Goal: Check status: Check status

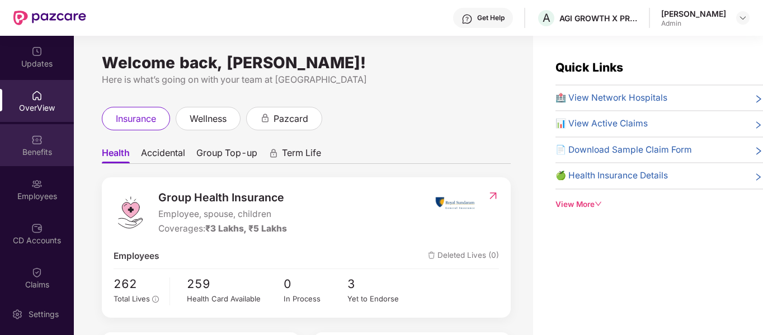
click at [34, 145] on img at bounding box center [36, 139] width 11 height 11
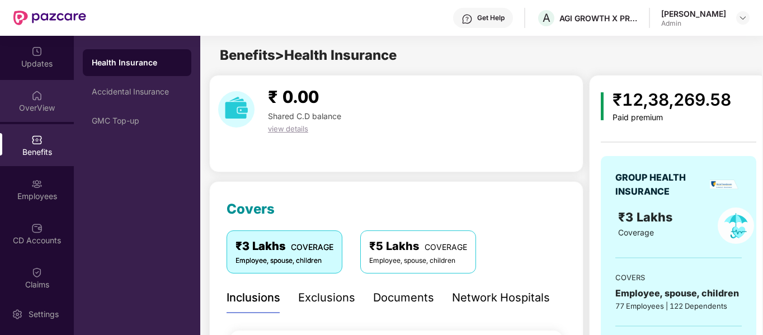
click at [35, 98] on img at bounding box center [36, 95] width 11 height 11
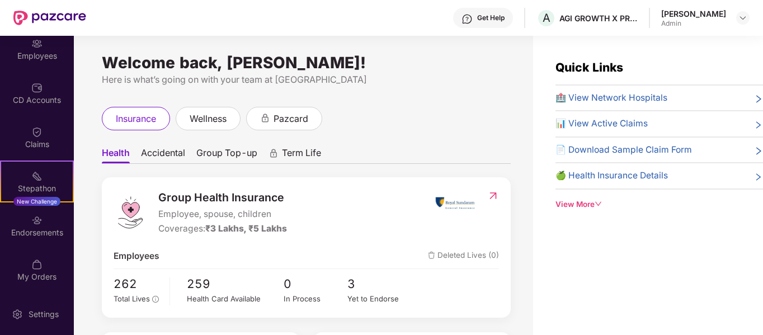
scroll to position [62, 0]
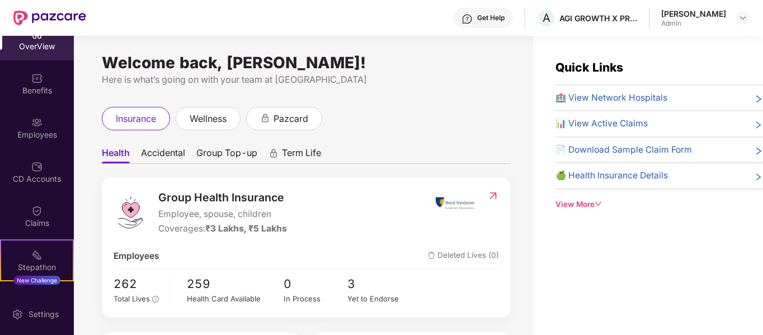
click at [93, 78] on div "Welcome back, [PERSON_NAME]! Here is what’s going on with your team at Pazcare …" at bounding box center [303, 192] width 459 height 313
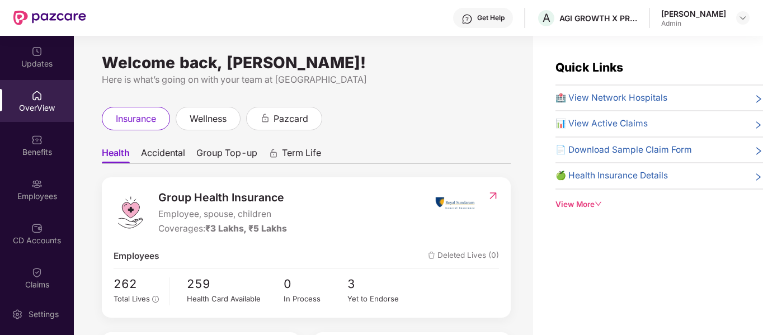
scroll to position [140, 0]
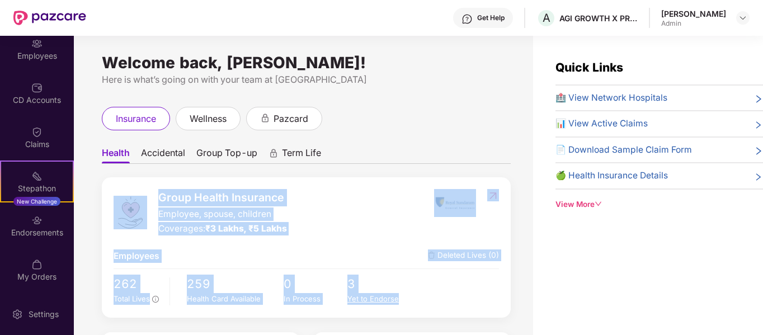
drag, startPoint x: 148, startPoint y: 199, endPoint x: 411, endPoint y: 299, distance: 280.8
click at [411, 299] on div "Group Health Insurance Employee, spouse, children Coverages: ₹3 Lakhs, ₹5 Lakhs…" at bounding box center [306, 247] width 409 height 140
click at [411, 299] on div "Yet to Endorse" at bounding box center [379, 299] width 64 height 12
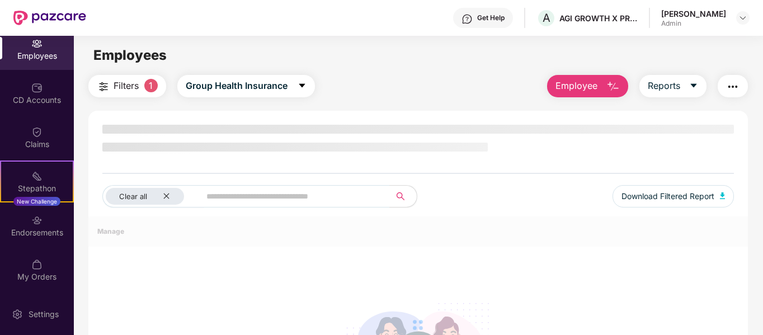
click at [411, 299] on div at bounding box center [418, 324] width 660 height 217
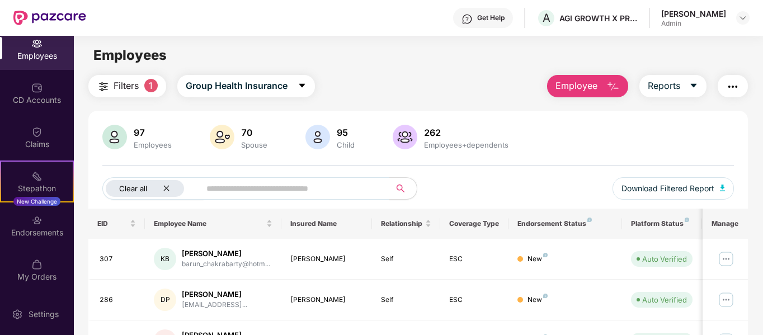
click at [167, 190] on icon "close" at bounding box center [166, 188] width 7 height 7
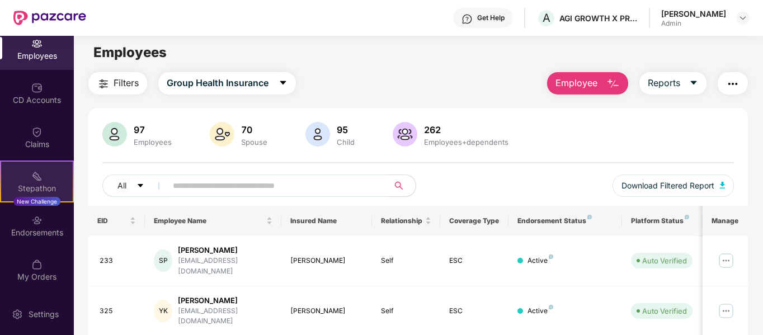
scroll to position [0, 0]
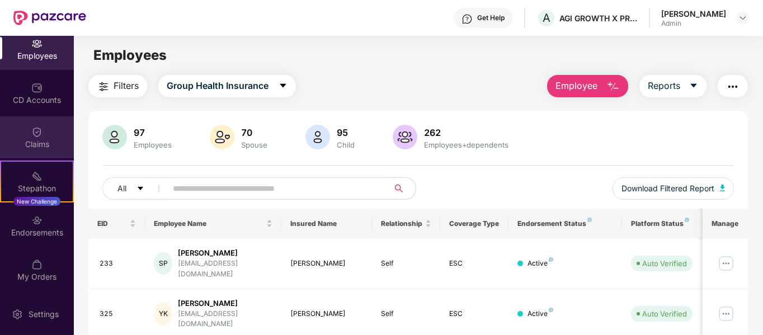
click at [43, 135] on div "Claims" at bounding box center [37, 137] width 74 height 42
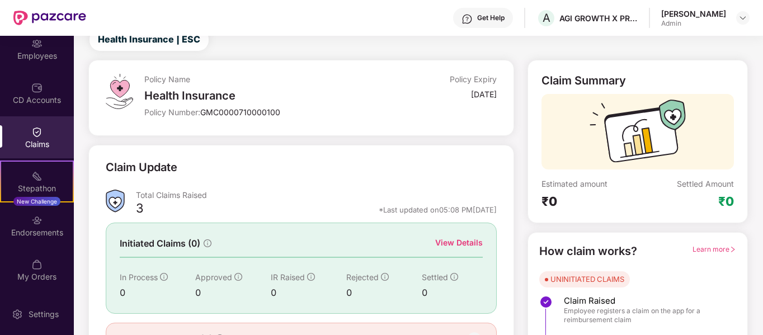
scroll to position [56, 0]
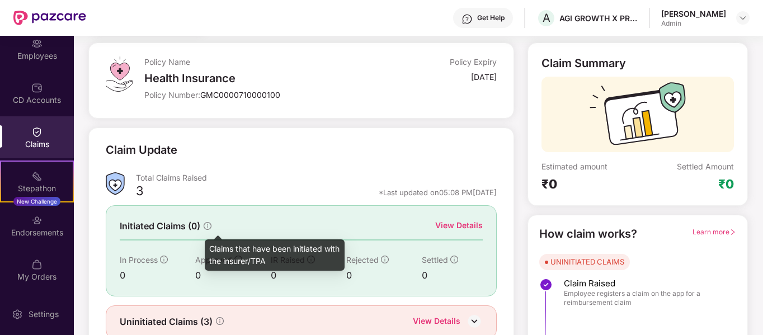
click at [209, 228] on icon "info-circle" at bounding box center [208, 226] width 8 height 8
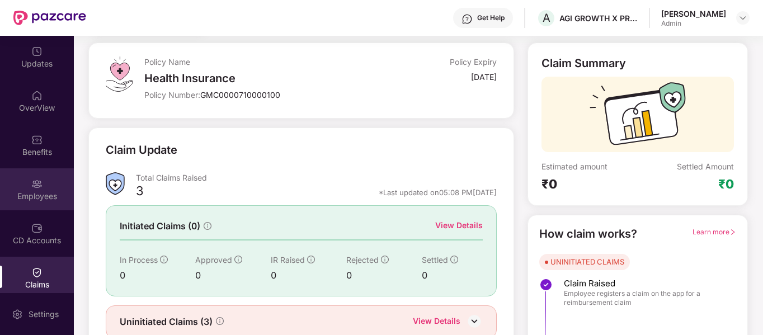
scroll to position [0, 0]
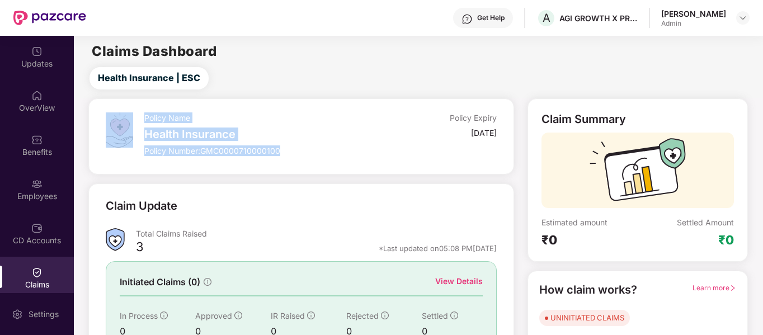
drag, startPoint x: 145, startPoint y: 117, endPoint x: 292, endPoint y: 152, distance: 150.6
click at [292, 152] on div "Policy Name Health Insurance Policy Number: GMC0000710000100 Policy Expiry [DAT…" at bounding box center [301, 136] width 390 height 48
drag, startPoint x: 437, startPoint y: 120, endPoint x: 503, endPoint y: 132, distance: 67.1
click at [503, 132] on div "Policy Name Health Insurance Policy Number: GMC0000710000100 Policy Expiry [DAT…" at bounding box center [300, 136] width 425 height 76
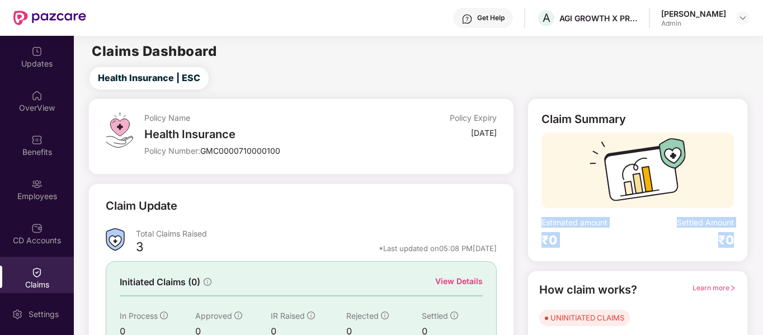
drag, startPoint x: 535, startPoint y: 218, endPoint x: 740, endPoint y: 240, distance: 205.9
click at [740, 240] on div "Claim Summary Estimated amount ₹0 Settled Amount ₹0" at bounding box center [637, 179] width 220 height 163
drag, startPoint x: 740, startPoint y: 240, endPoint x: 538, endPoint y: 221, distance: 203.4
click at [538, 221] on div "Claim Summary Estimated amount ₹0 Settled Amount ₹0" at bounding box center [637, 179] width 220 height 163
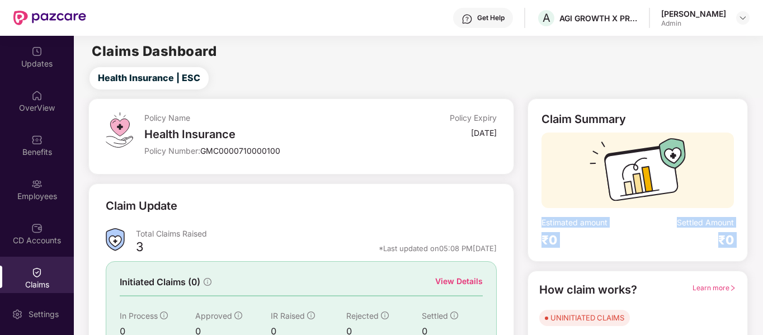
click at [538, 223] on div "Claim Summary Estimated amount ₹0 Settled Amount ₹0" at bounding box center [637, 179] width 220 height 163
drag, startPoint x: 538, startPoint y: 223, endPoint x: 739, endPoint y: 239, distance: 202.6
click at [739, 239] on div "Claim Summary Estimated amount ₹0 Settled Amount ₹0" at bounding box center [637, 179] width 220 height 163
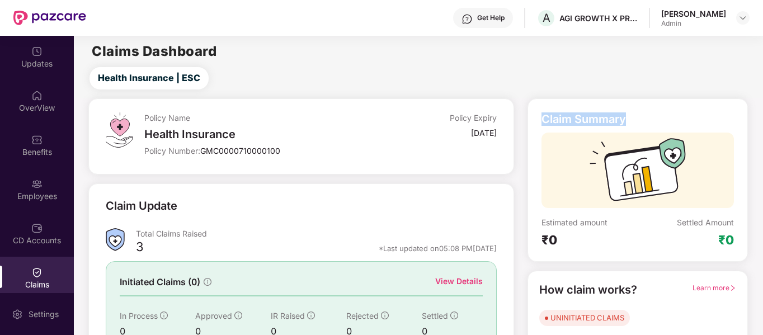
drag, startPoint x: 538, startPoint y: 116, endPoint x: 668, endPoint y: 109, distance: 130.0
click at [668, 109] on div "Claim Summary Estimated amount ₹0 Settled Amount ₹0" at bounding box center [637, 179] width 220 height 163
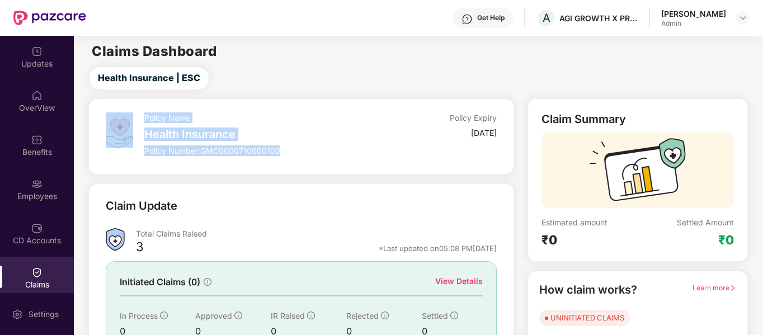
drag, startPoint x: 142, startPoint y: 121, endPoint x: 291, endPoint y: 152, distance: 152.4
click at [291, 152] on div "Policy Name Health Insurance Policy Number: GMC0000710000100 Policy Expiry [DAT…" at bounding box center [301, 136] width 390 height 48
click at [291, 152] on div "Policy Number: GMC0000710000100" at bounding box center [261, 150] width 234 height 11
drag, startPoint x: 291, startPoint y: 152, endPoint x: 145, endPoint y: 117, distance: 150.5
click at [145, 117] on div "Policy Name Health Insurance Policy Number: GMC0000710000100" at bounding box center [261, 136] width 234 height 48
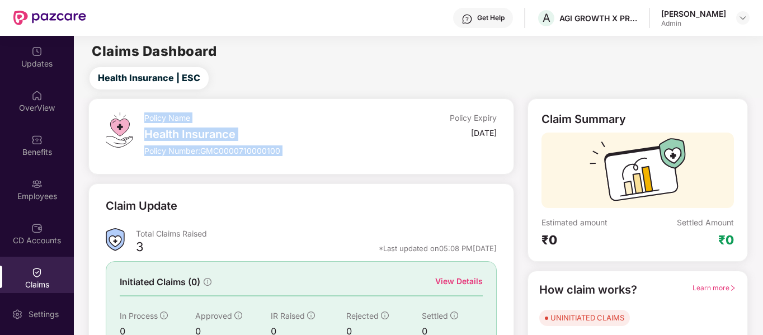
click at [145, 117] on div "Policy Name" at bounding box center [261, 117] width 234 height 11
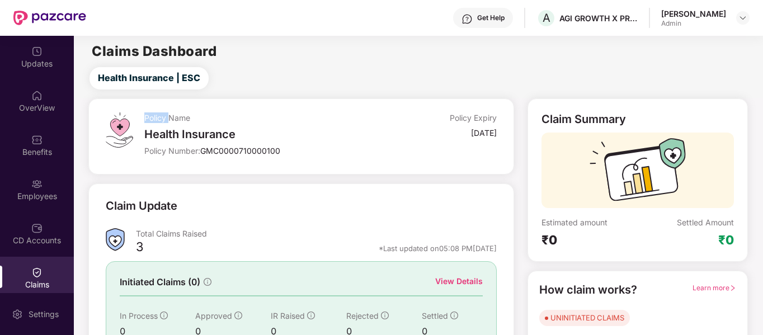
click at [145, 117] on div "Policy Name" at bounding box center [261, 117] width 234 height 11
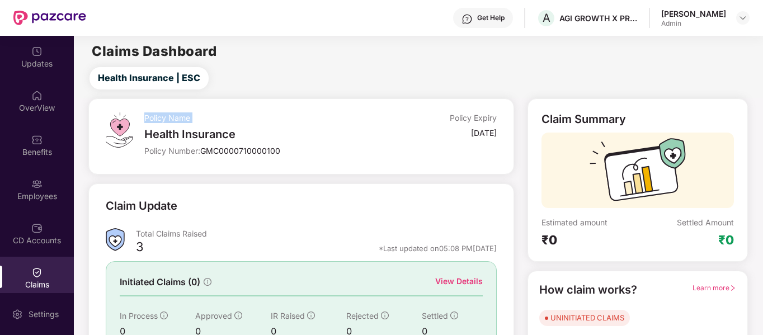
click at [145, 117] on div "Policy Name" at bounding box center [261, 117] width 234 height 11
click at [143, 116] on div at bounding box center [125, 129] width 39 height 35
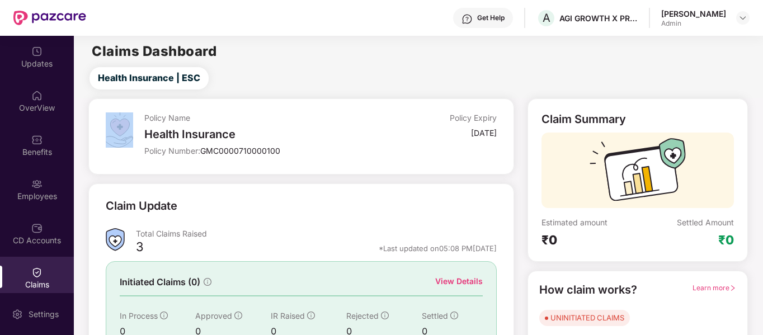
click at [143, 116] on div at bounding box center [125, 129] width 39 height 35
click at [140, 118] on div at bounding box center [125, 129] width 39 height 35
click at [139, 118] on div at bounding box center [125, 129] width 39 height 35
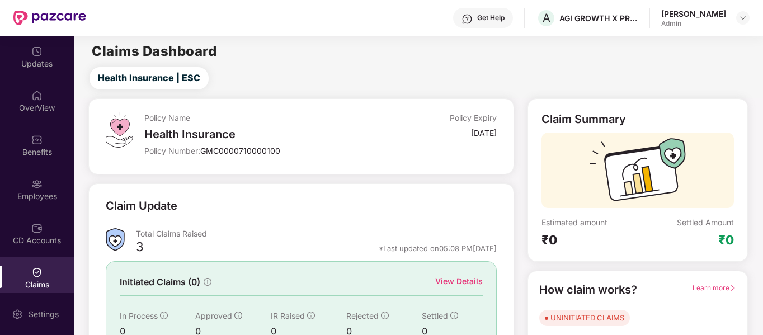
click at [156, 119] on div "Policy Name" at bounding box center [261, 117] width 234 height 11
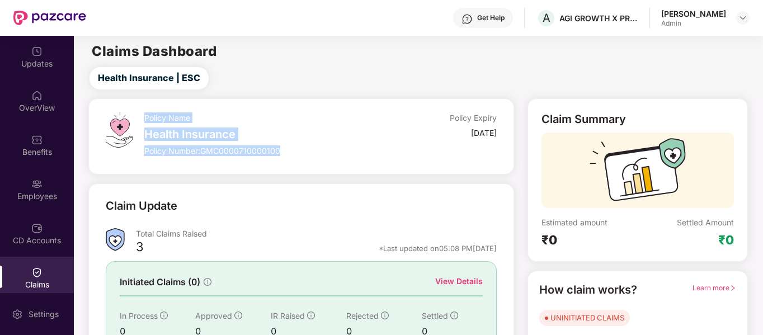
drag, startPoint x: 147, startPoint y: 117, endPoint x: 300, endPoint y: 152, distance: 157.1
click at [300, 152] on div "Policy Name Health Insurance Policy Number: GMC0000710000100" at bounding box center [261, 136] width 234 height 48
click at [305, 144] on div "Policy Name Health Insurance Policy Number: GMC0000710000100" at bounding box center [261, 136] width 234 height 48
drag, startPoint x: 303, startPoint y: 153, endPoint x: 144, endPoint y: 117, distance: 163.4
click at [144, 117] on div "Policy Name Health Insurance Policy Number: GMC0000710000100 Policy Expiry [DAT…" at bounding box center [301, 136] width 390 height 48
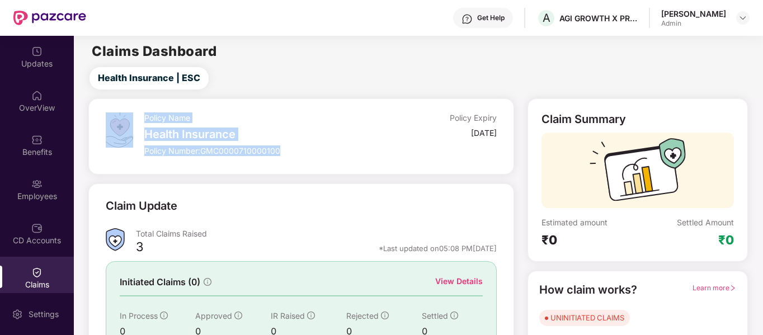
click at [144, 117] on div at bounding box center [125, 129] width 39 height 35
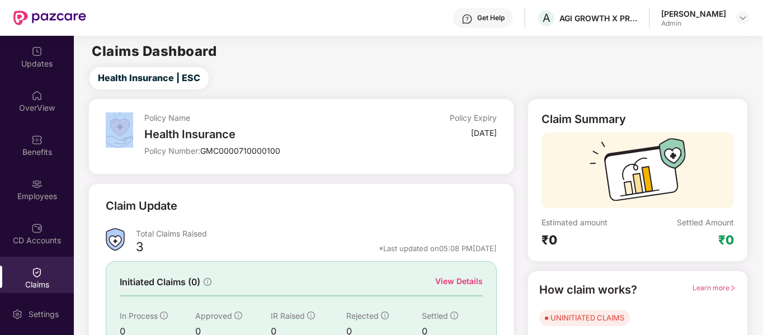
click at [144, 117] on div at bounding box center [125, 129] width 39 height 35
drag, startPoint x: 144, startPoint y: 117, endPoint x: 288, endPoint y: 140, distance: 146.1
click at [288, 140] on div "Policy Name Health Insurance Policy Number: GMC0000710000100 Policy Expiry [DAT…" at bounding box center [301, 136] width 390 height 48
click at [288, 140] on div "Health Insurance" at bounding box center [261, 134] width 234 height 13
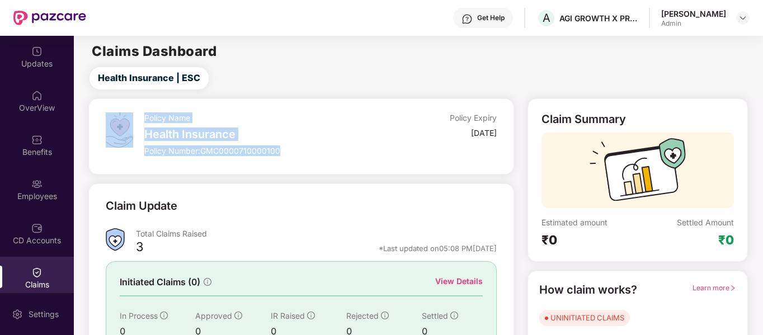
drag, startPoint x: 284, startPoint y: 148, endPoint x: 143, endPoint y: 117, distance: 143.7
click at [143, 117] on div "Policy Name Health Insurance Policy Number: GMC0000710000100 Policy Expiry [DAT…" at bounding box center [301, 136] width 390 height 48
click at [147, 117] on div "Policy Name" at bounding box center [261, 117] width 234 height 11
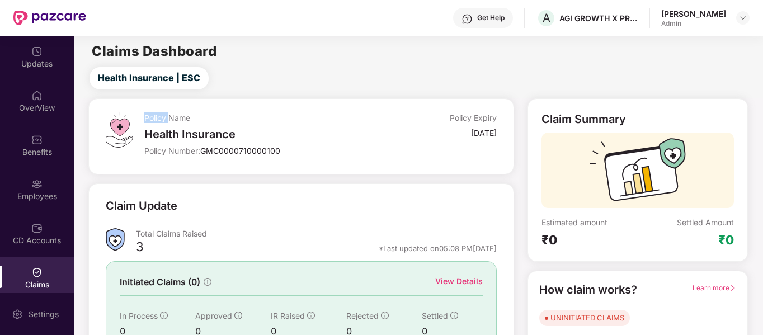
click at [147, 117] on div "Policy Name" at bounding box center [261, 117] width 234 height 11
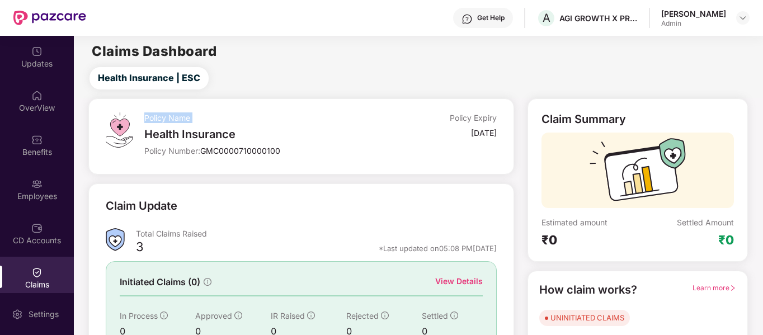
click at [147, 117] on div "Policy Name" at bounding box center [261, 117] width 234 height 11
click at [142, 132] on div at bounding box center [125, 129] width 39 height 35
click at [145, 134] on div "Policy Name Health Insurance Policy Number: GMC0000710000100 Policy Expiry [DAT…" at bounding box center [301, 136] width 390 height 48
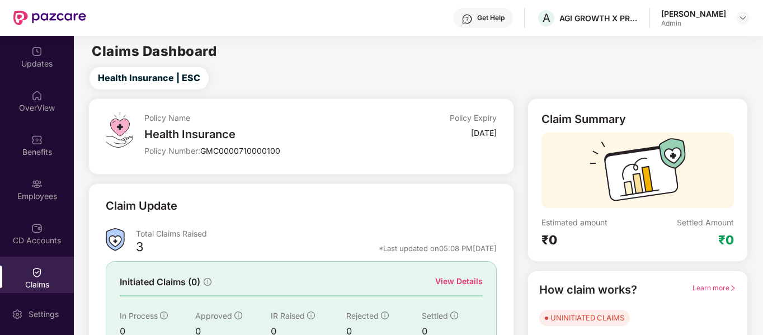
click at [281, 150] on div "Policy Number: GMC0000710000100" at bounding box center [261, 150] width 234 height 11
click at [244, 154] on span "GMC0000710000100" at bounding box center [240, 151] width 80 height 10
click at [200, 136] on div "Health Insurance" at bounding box center [261, 134] width 234 height 13
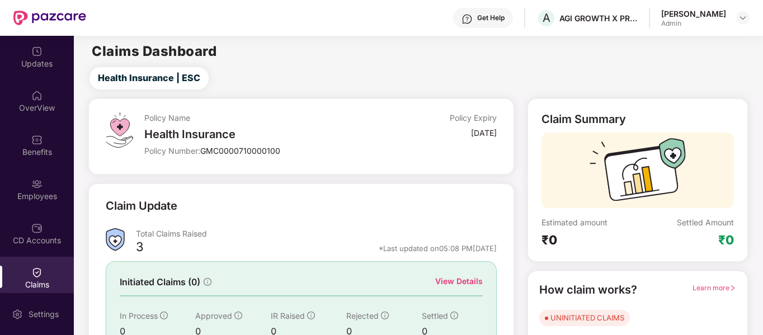
click at [283, 150] on div "Policy Number: GMC0000710000100" at bounding box center [261, 150] width 234 height 11
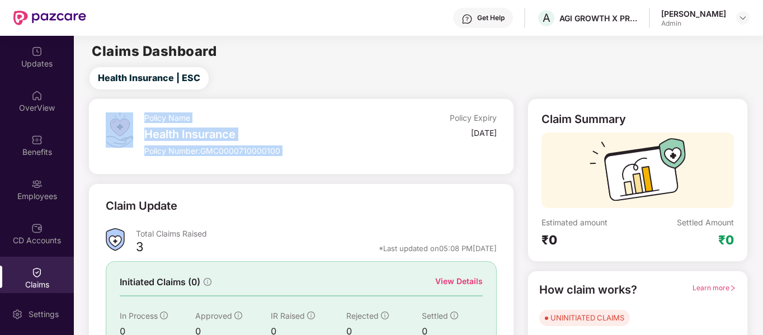
drag, startPoint x: 283, startPoint y: 150, endPoint x: 143, endPoint y: 116, distance: 143.8
click at [143, 116] on div "Policy Name Health Insurance Policy Number: GMC0000710000100 Policy Expiry [DAT…" at bounding box center [301, 136] width 390 height 48
click at [210, 144] on div "Policy Name Health Insurance Policy Number: GMC0000710000100" at bounding box center [261, 136] width 234 height 48
